Goal: Task Accomplishment & Management: Use online tool/utility

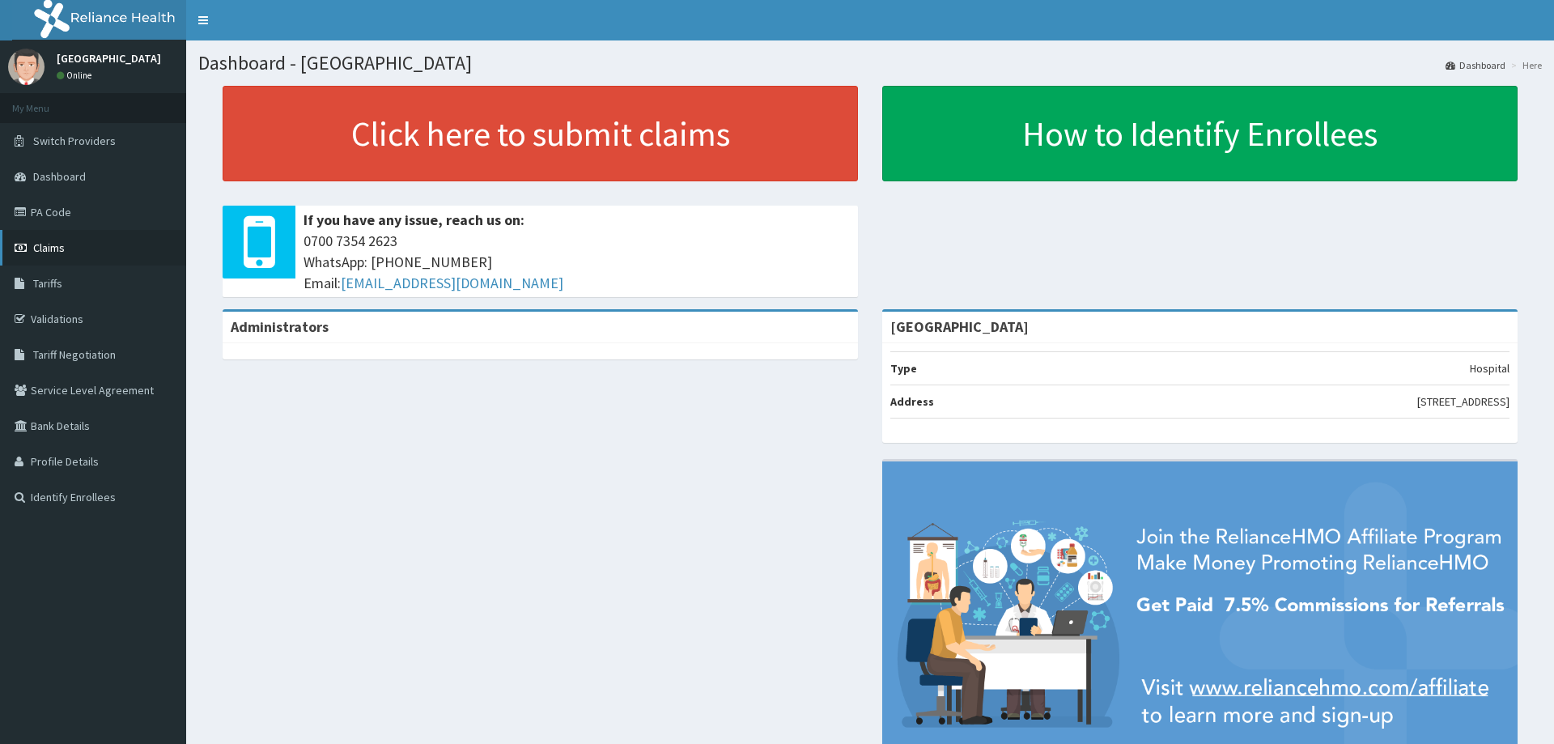
click at [52, 246] on span "Claims" at bounding box center [49, 247] width 32 height 15
click at [59, 222] on link "PA Code" at bounding box center [93, 212] width 186 height 36
click at [66, 221] on link "PA Code" at bounding box center [93, 212] width 186 height 36
drag, startPoint x: 66, startPoint y: 221, endPoint x: 75, endPoint y: 227, distance: 10.6
click at [73, 227] on link "PA Code" at bounding box center [93, 212] width 186 height 36
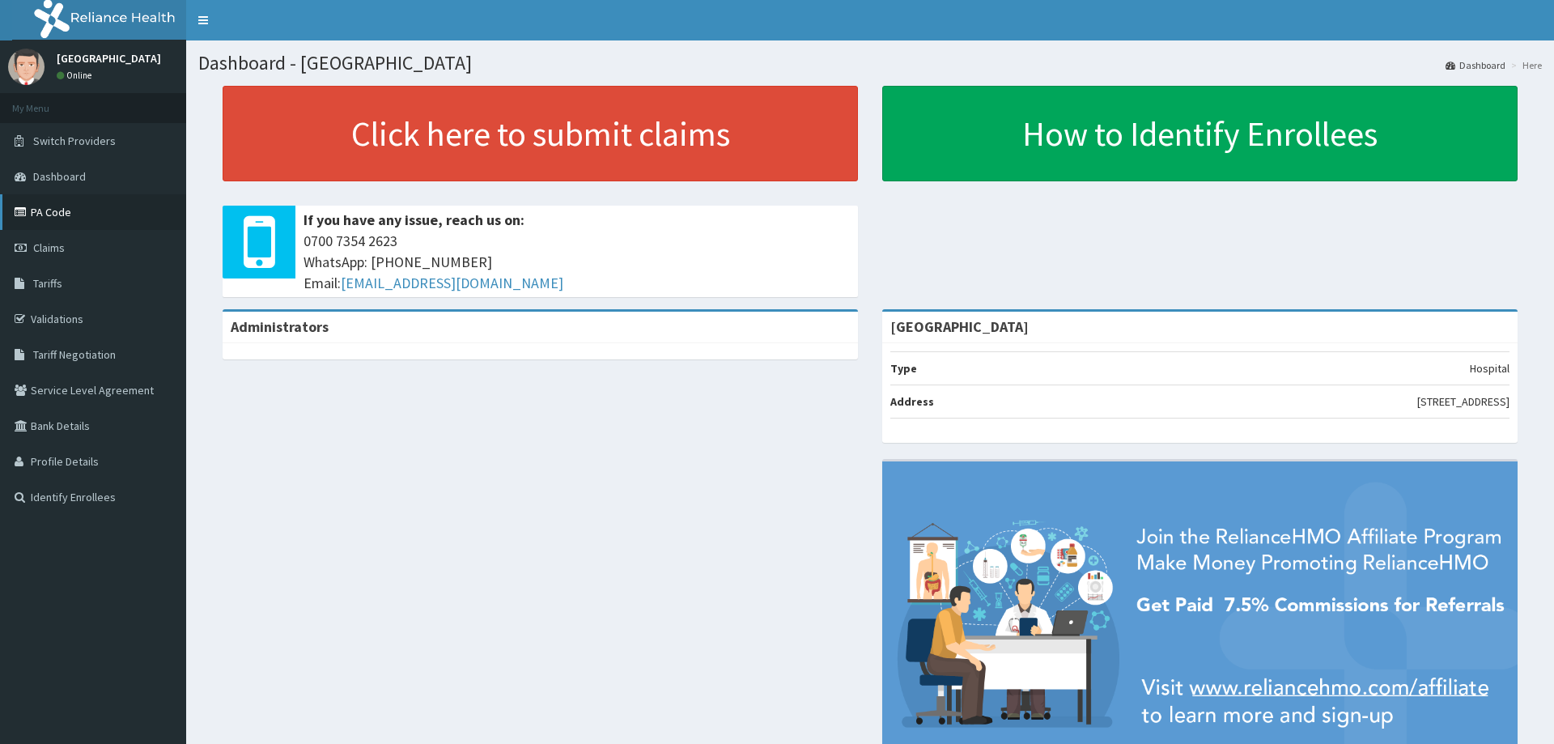
click at [75, 227] on link "PA Code" at bounding box center [93, 212] width 186 height 36
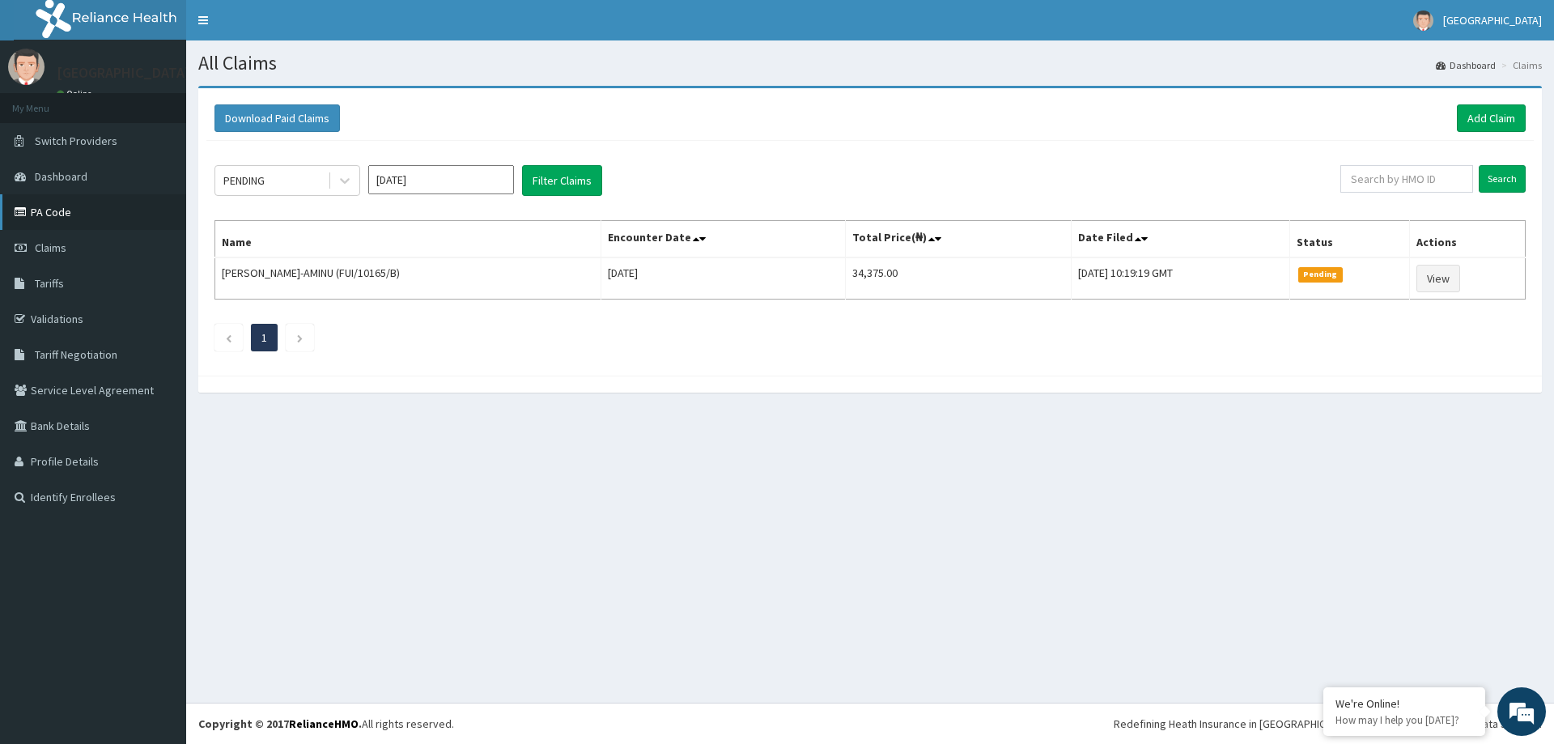
click at [74, 211] on link "PA Code" at bounding box center [93, 212] width 186 height 36
